Goal: Information Seeking & Learning: Learn about a topic

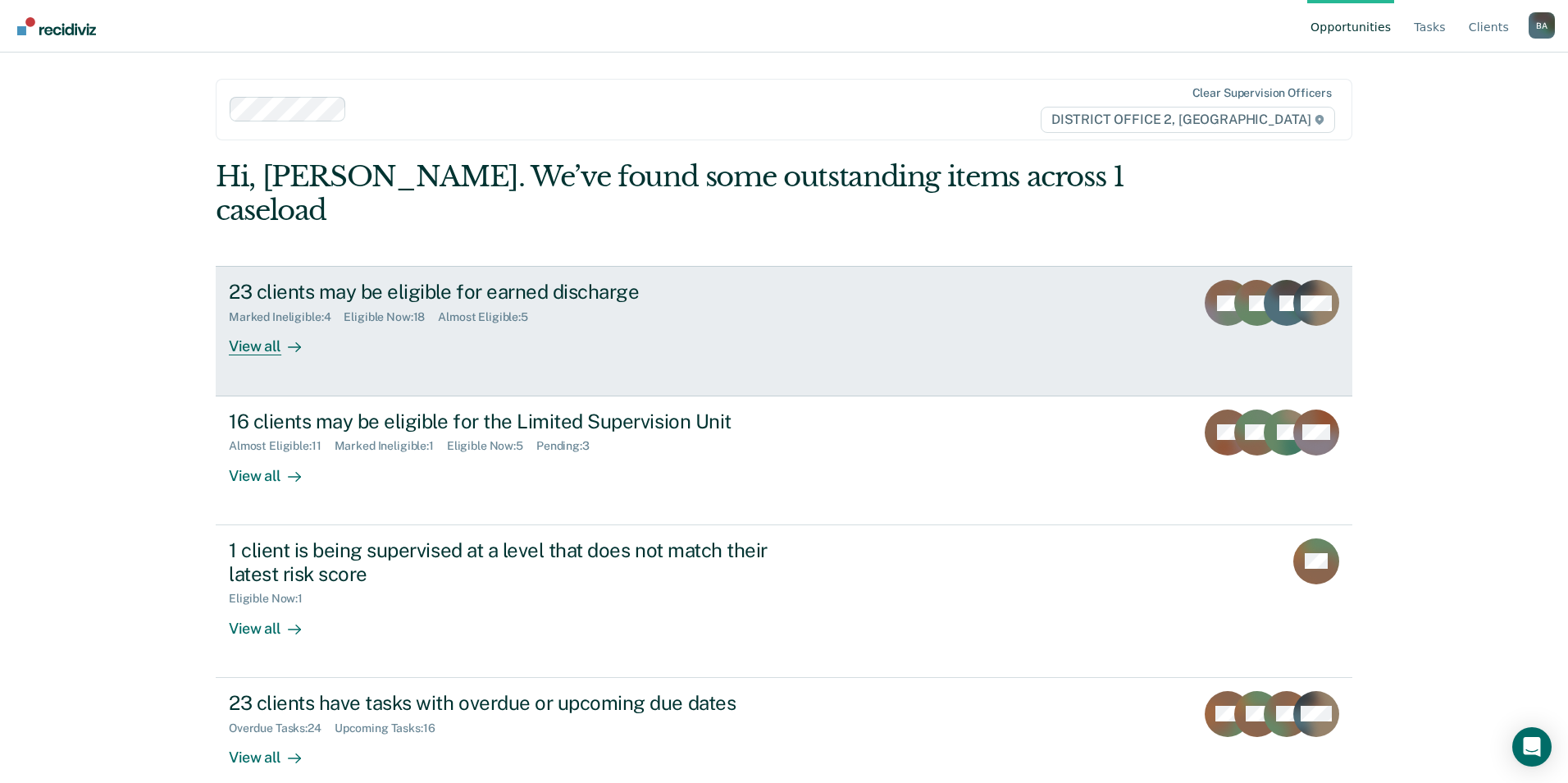
click at [567, 280] on div "23 clients may be eligible for earned discharge" at bounding box center [516, 291] width 575 height 24
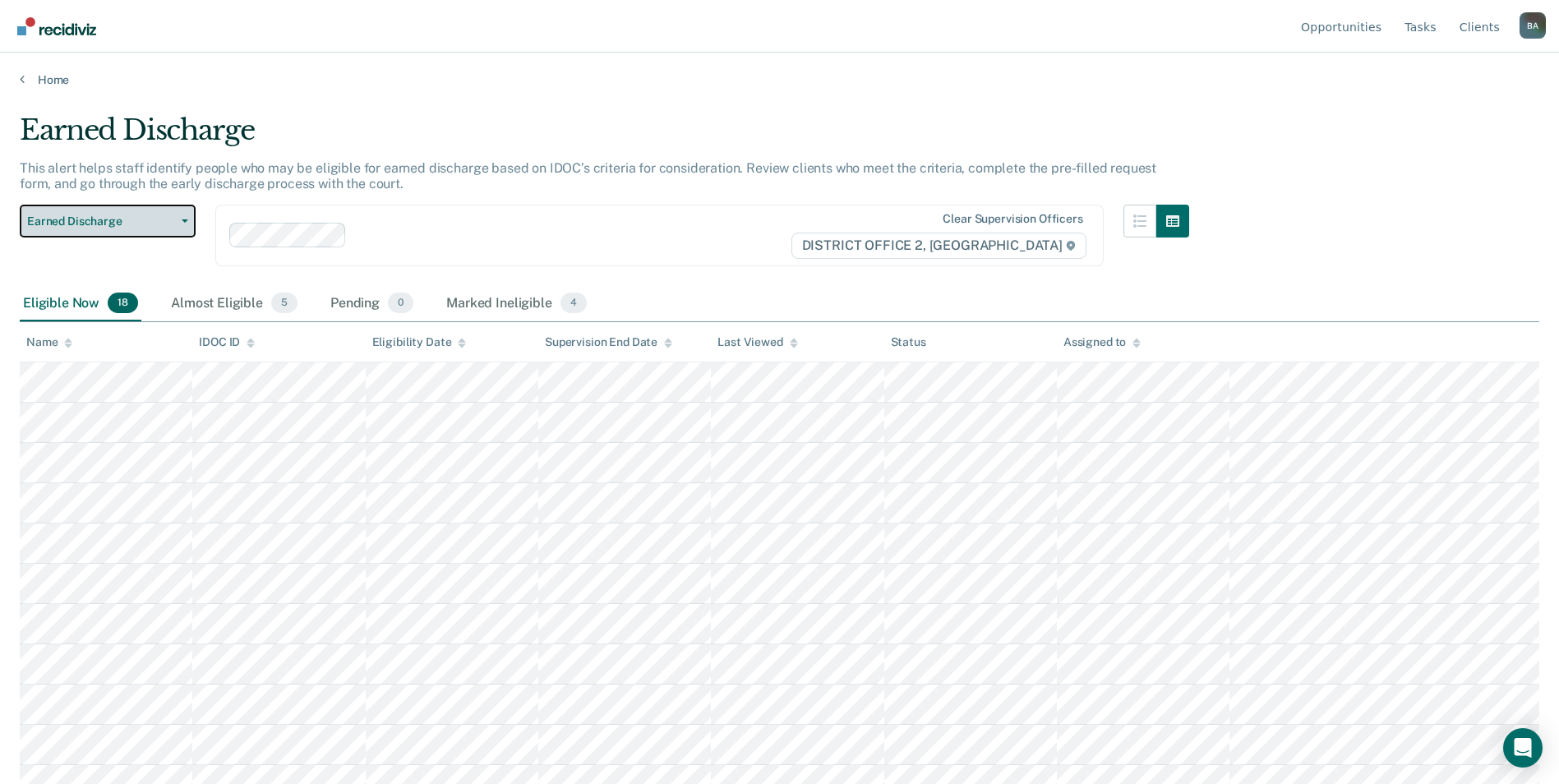
click at [178, 216] on button "Earned Discharge" at bounding box center [108, 222] width 176 height 33
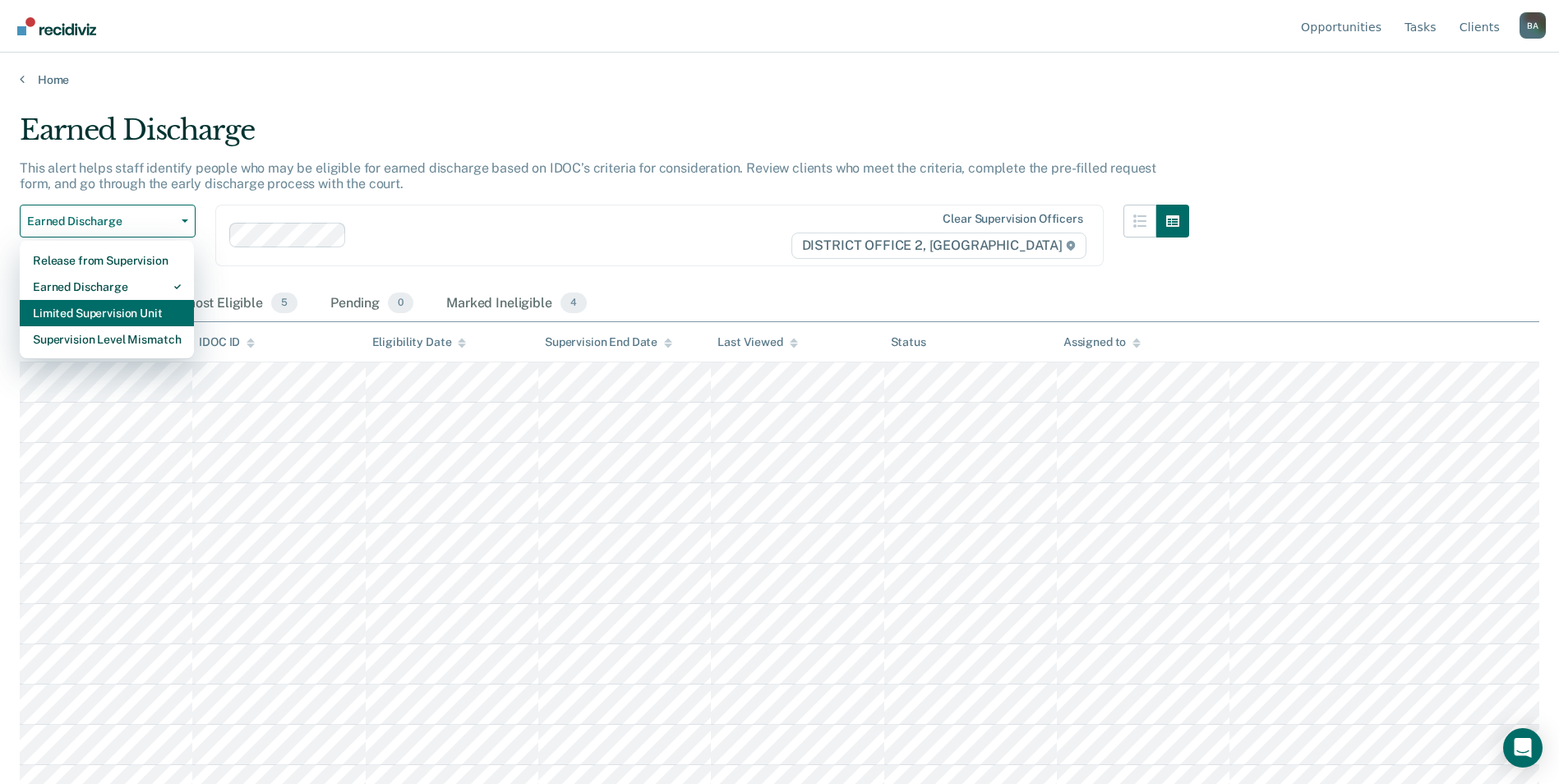
click at [145, 313] on div "Limited Supervision Unit" at bounding box center [107, 313] width 148 height 26
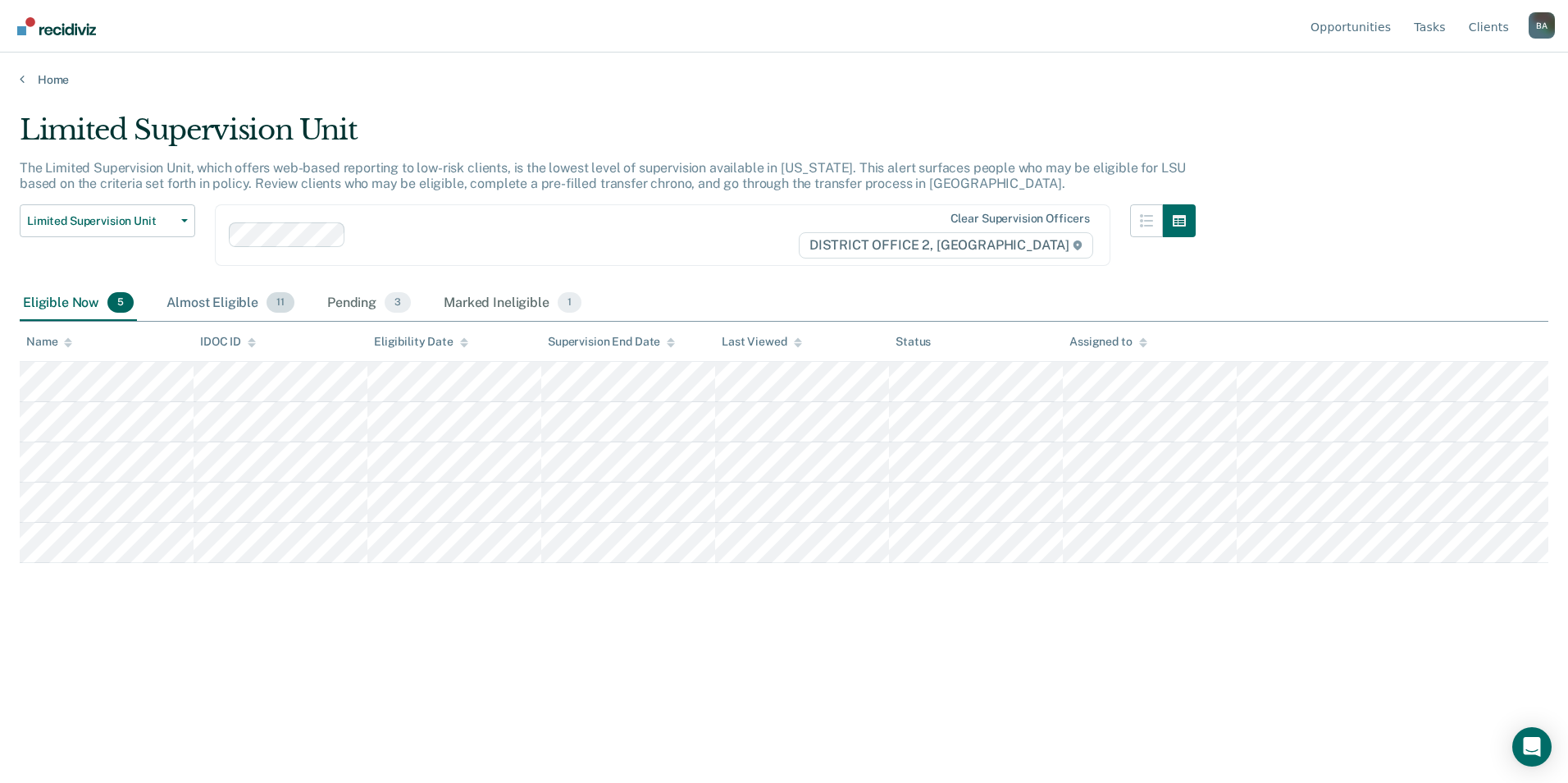
click at [212, 304] on div "Almost Eligible 11" at bounding box center [230, 303] width 134 height 36
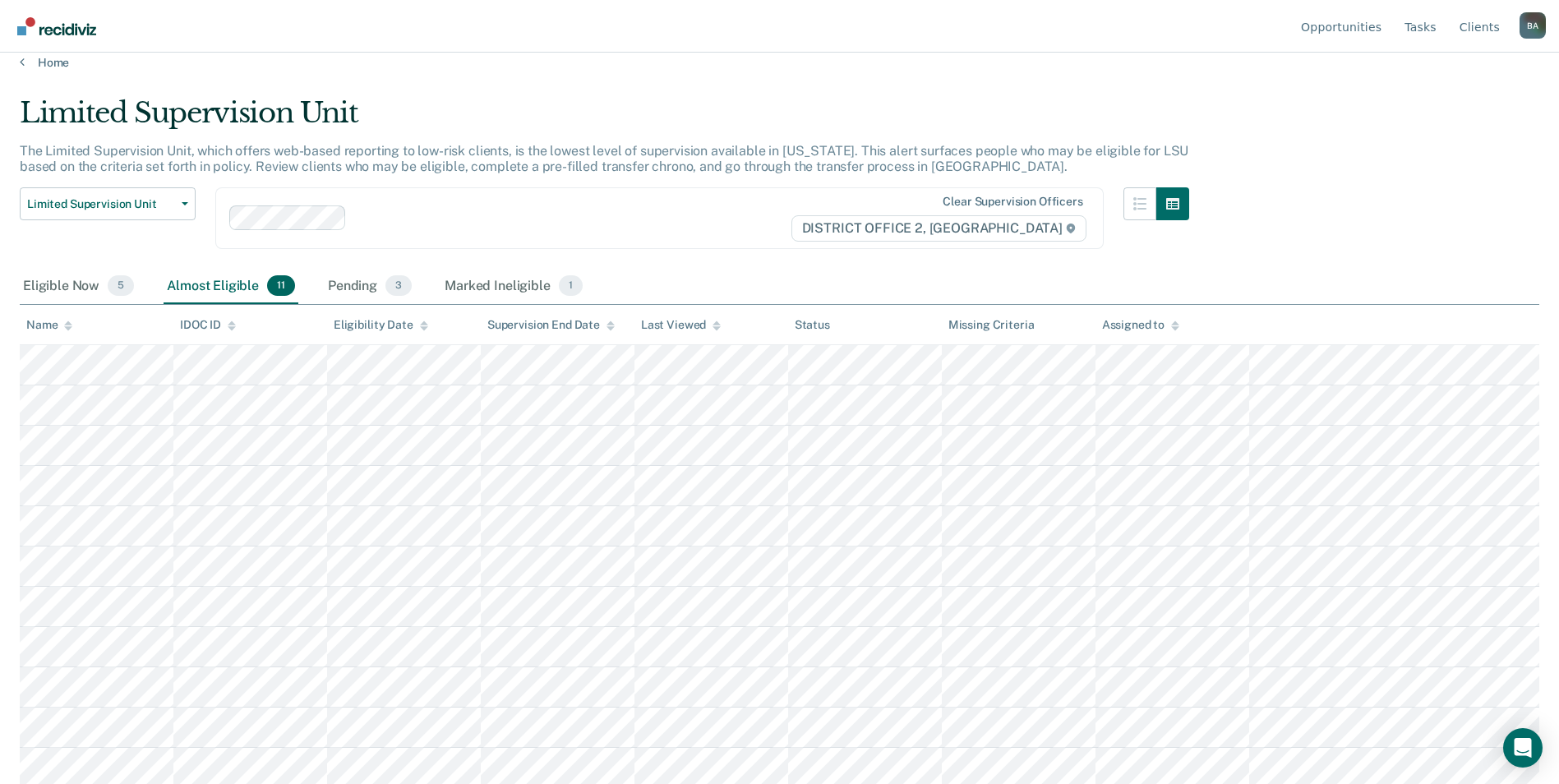
scroll to position [21, 0]
